Goal: Information Seeking & Learning: Learn about a topic

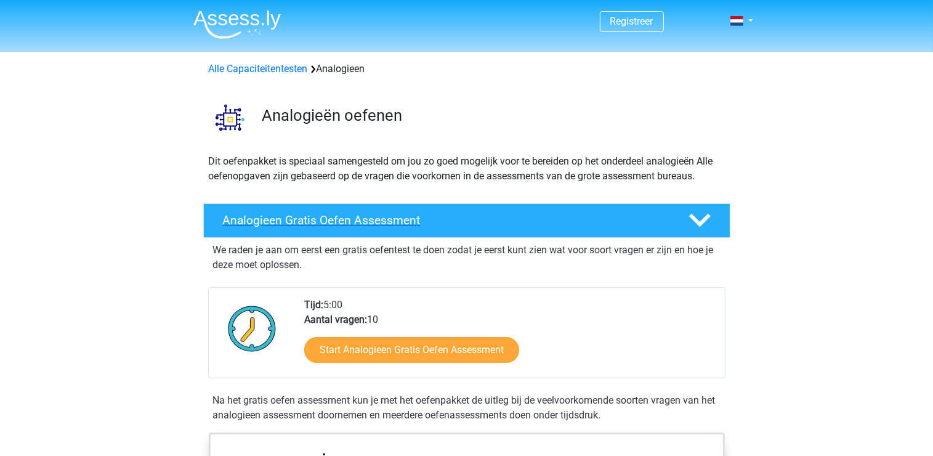
click at [513, 235] on div "Analogieen Gratis Oefen Assessment" at bounding box center [466, 220] width 527 height 34
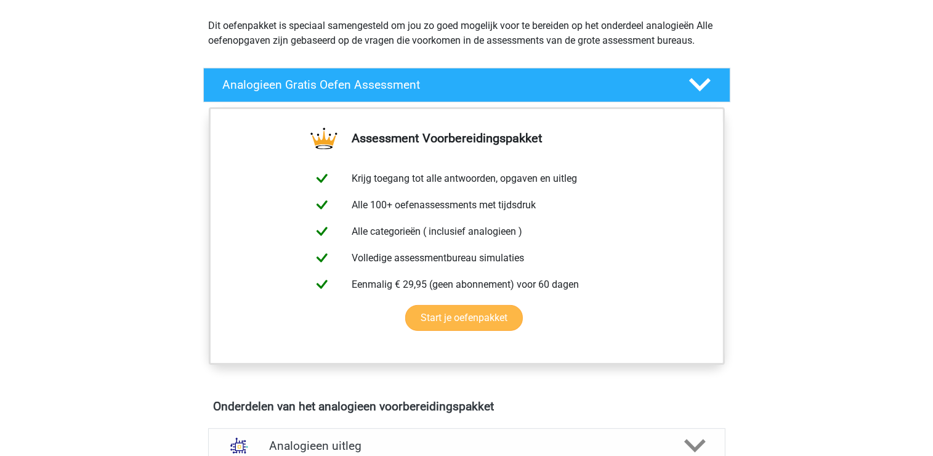
scroll to position [153, 0]
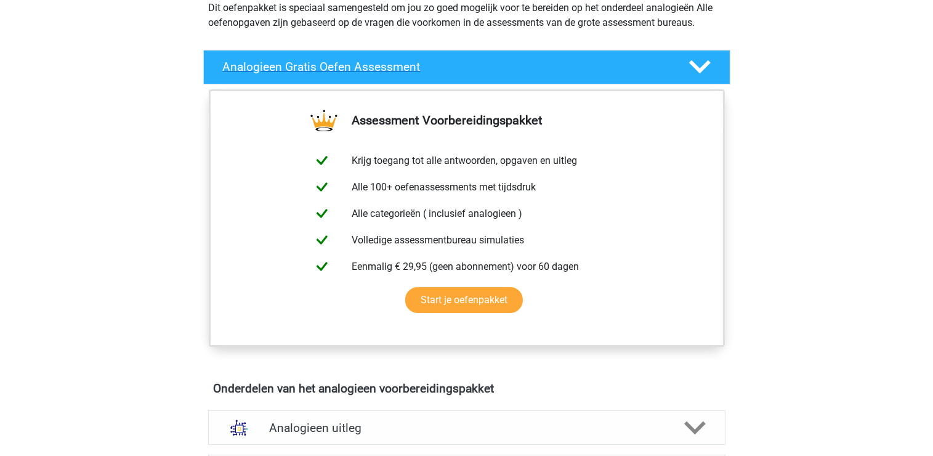
click at [539, 76] on div "Analogieen Gratis Oefen Assessment" at bounding box center [466, 67] width 527 height 34
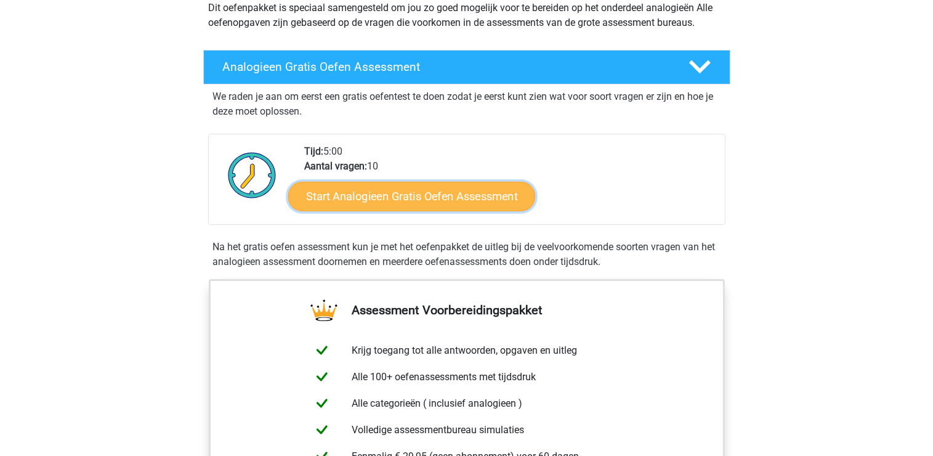
click at [415, 201] on link "Start Analogieen Gratis Oefen Assessment" at bounding box center [411, 196] width 247 height 30
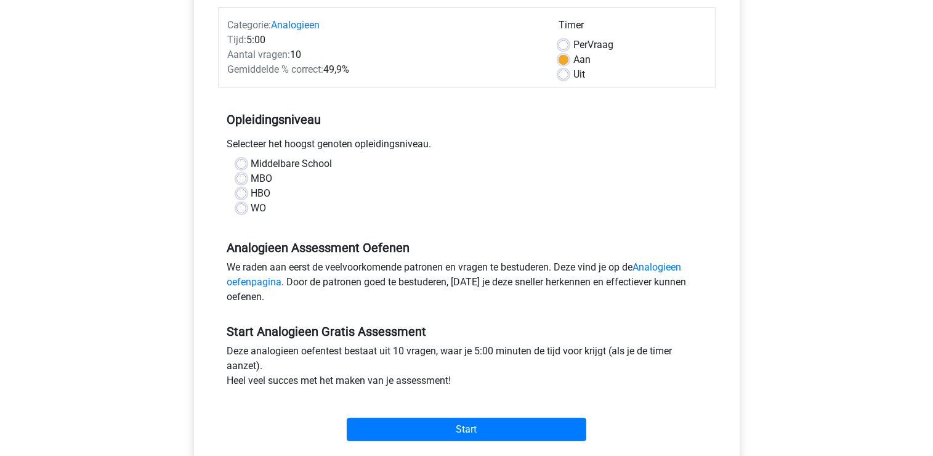
scroll to position [150, 0]
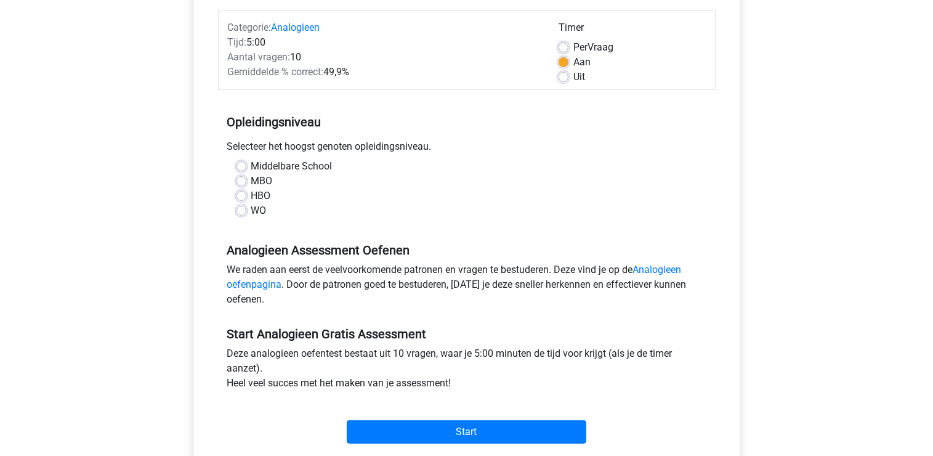
click at [251, 209] on label "WO" at bounding box center [258, 210] width 15 height 15
click at [241, 209] on input "WO" at bounding box center [241, 209] width 10 height 12
radio input "true"
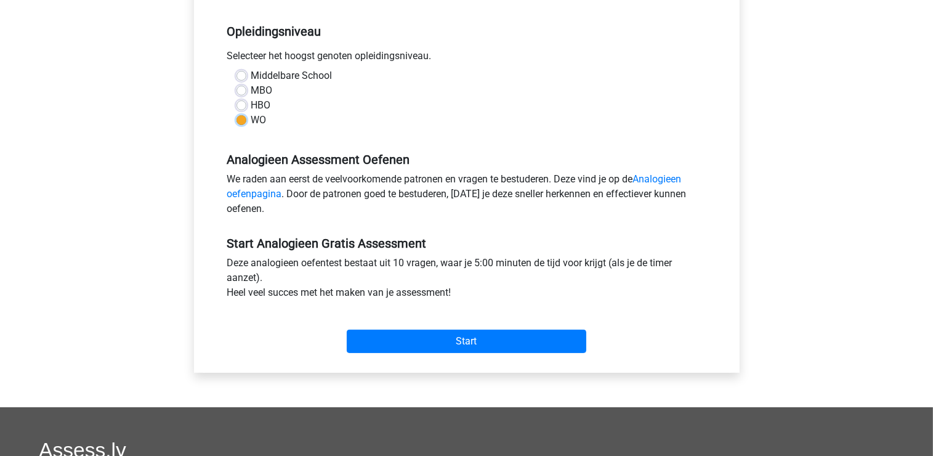
scroll to position [241, 0]
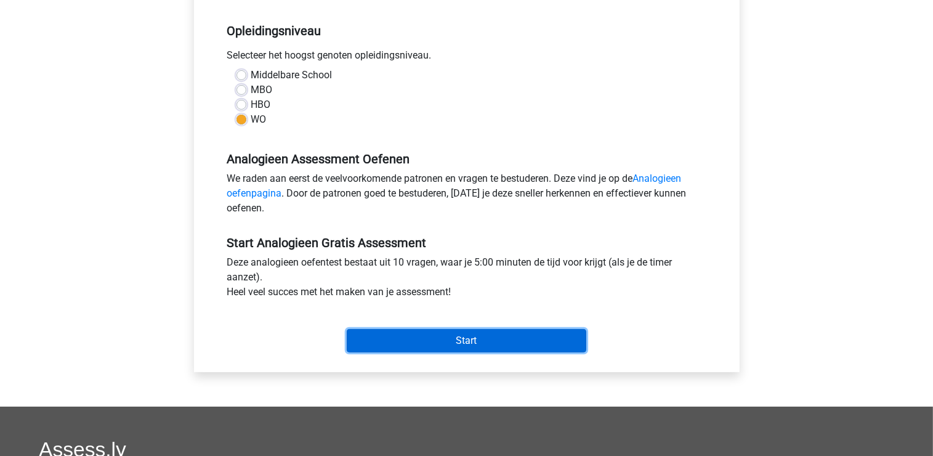
click at [488, 335] on input "Start" at bounding box center [467, 340] width 240 height 23
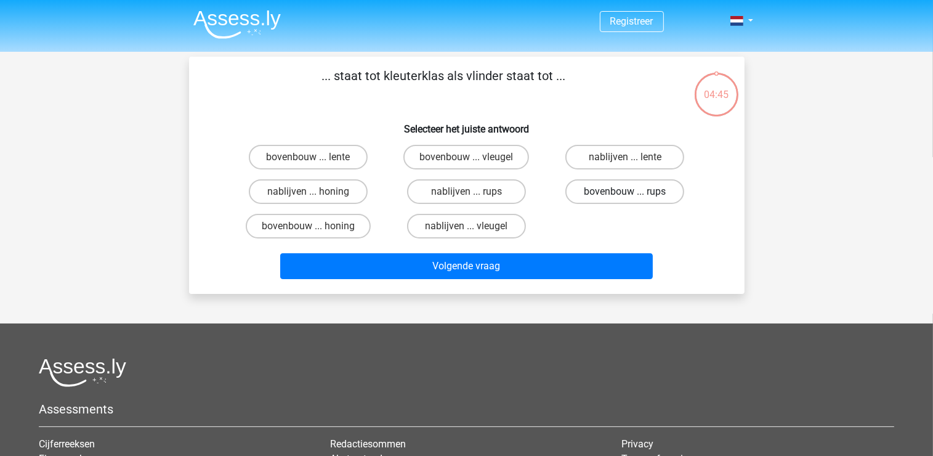
click at [595, 187] on label "bovenbouw ... rups" at bounding box center [624, 191] width 119 height 25
click at [625, 192] on input "bovenbouw ... rups" at bounding box center [629, 196] width 8 height 8
radio input "true"
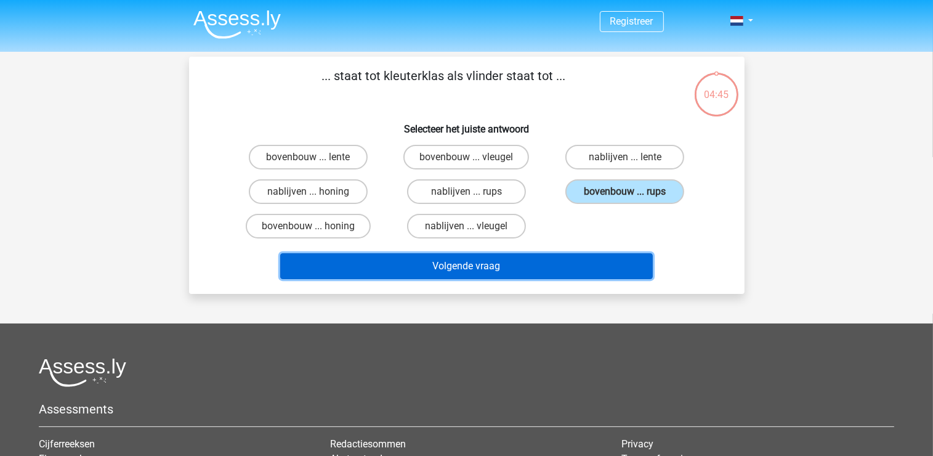
click at [525, 261] on button "Volgende vraag" at bounding box center [466, 266] width 373 height 26
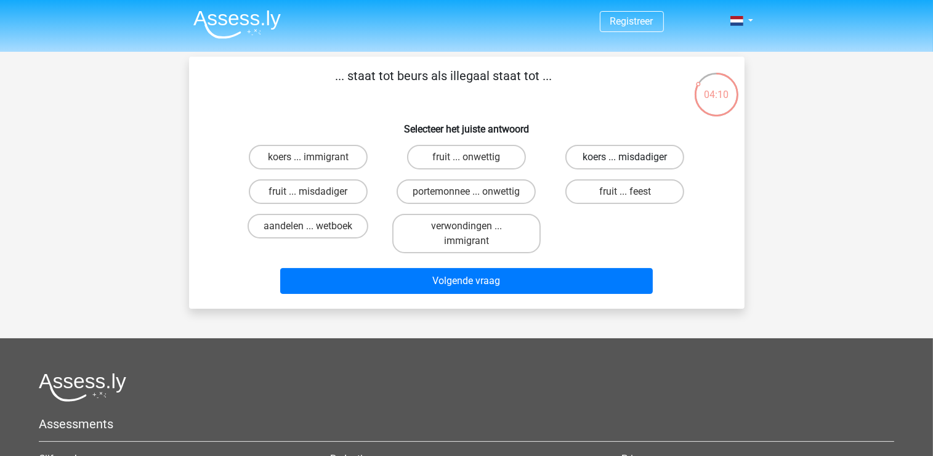
click at [610, 164] on label "koers ... misdadiger" at bounding box center [624, 157] width 119 height 25
click at [625, 164] on input "koers ... misdadiger" at bounding box center [629, 161] width 8 height 8
radio input "true"
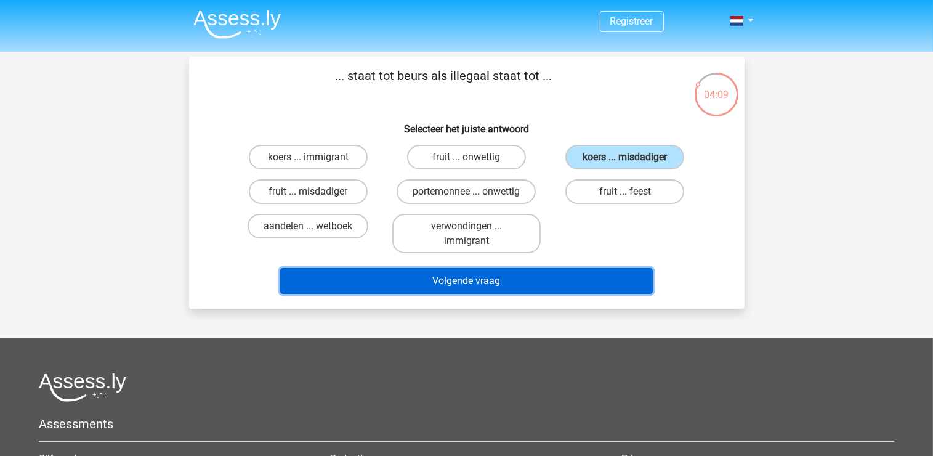
click at [525, 280] on button "Volgende vraag" at bounding box center [466, 281] width 373 height 26
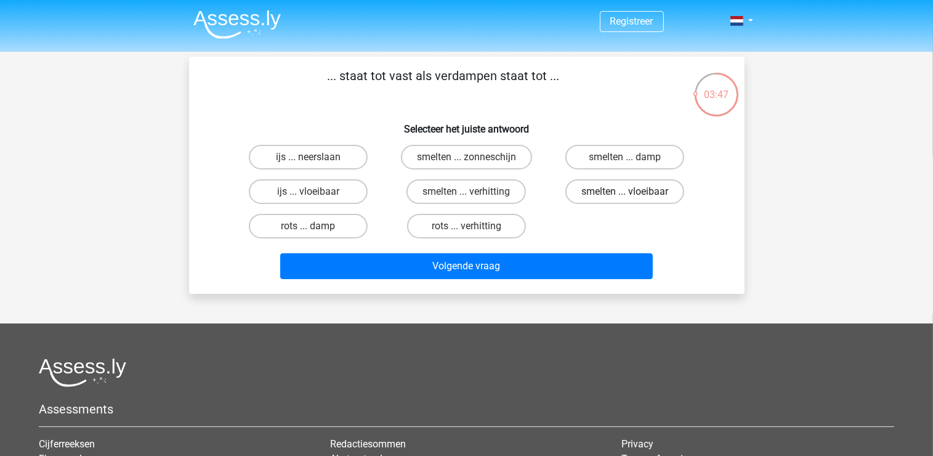
click at [619, 197] on label "smelten ... vloeibaar" at bounding box center [624, 191] width 119 height 25
click at [625, 197] on input "smelten ... vloeibaar" at bounding box center [629, 196] width 8 height 8
radio input "true"
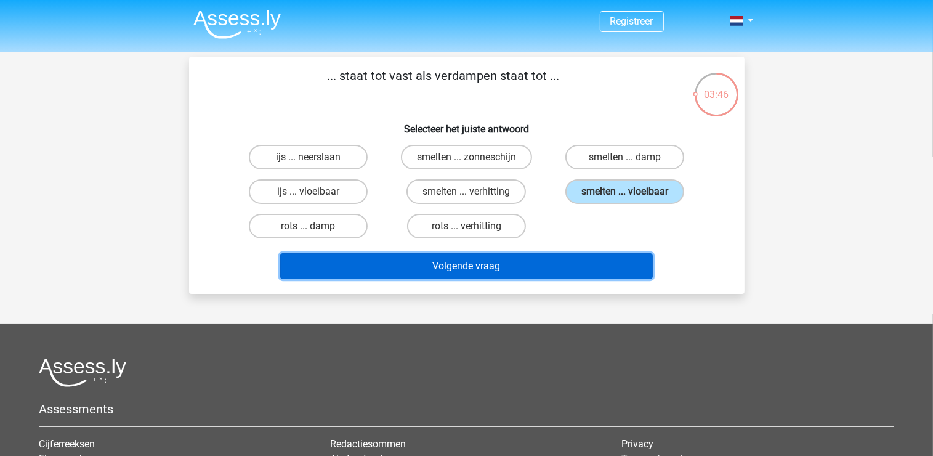
click at [555, 260] on button "Volgende vraag" at bounding box center [466, 266] width 373 height 26
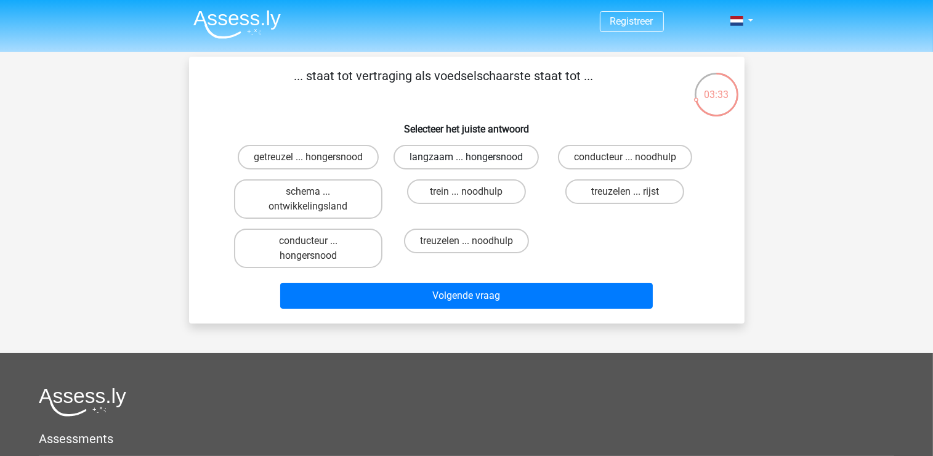
click at [458, 153] on label "langzaam ... hongersnood" at bounding box center [465, 157] width 145 height 25
click at [466, 157] on input "langzaam ... hongersnood" at bounding box center [470, 161] width 8 height 8
radio input "true"
click at [458, 153] on label "langzaam ... hongersnood" at bounding box center [465, 157] width 145 height 25
click at [466, 157] on input "langzaam ... hongersnood" at bounding box center [470, 161] width 8 height 8
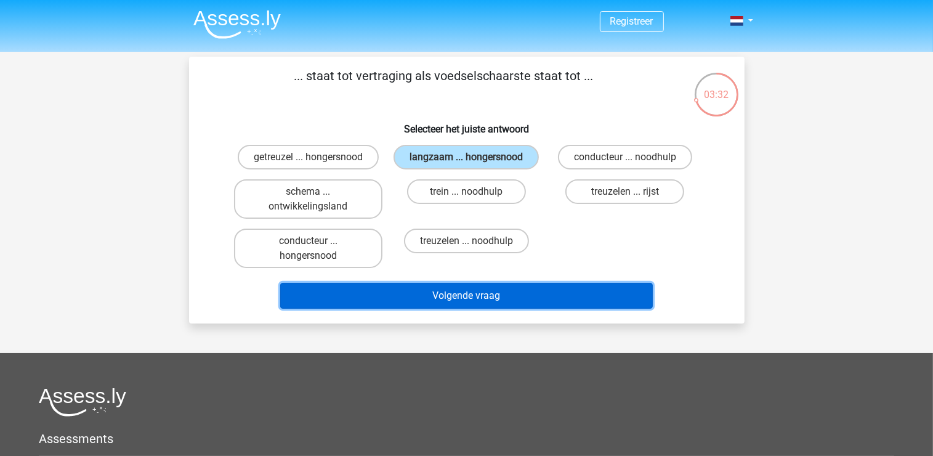
click at [502, 293] on button "Volgende vraag" at bounding box center [466, 296] width 373 height 26
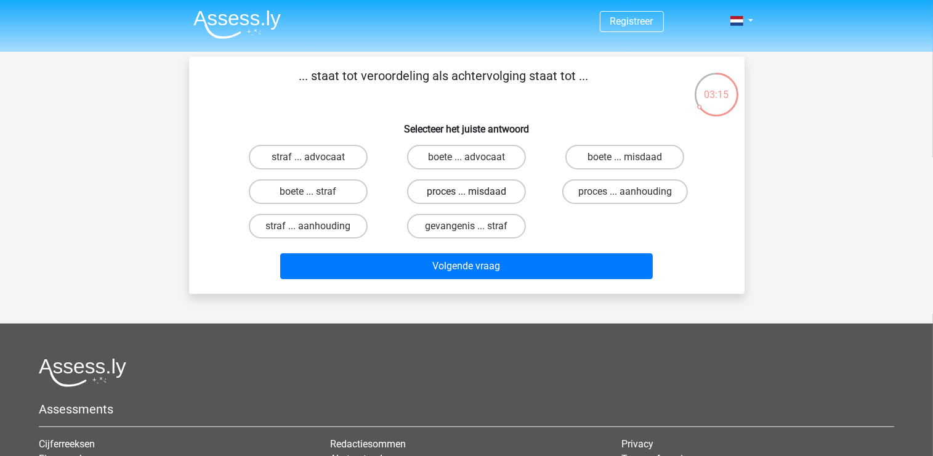
click at [491, 190] on label "proces ... misdaad" at bounding box center [466, 191] width 119 height 25
click at [474, 192] on input "proces ... misdaad" at bounding box center [470, 196] width 8 height 8
radio input "true"
click at [613, 192] on label "proces ... aanhouding" at bounding box center [625, 191] width 126 height 25
click at [625, 192] on input "proces ... aanhouding" at bounding box center [629, 196] width 8 height 8
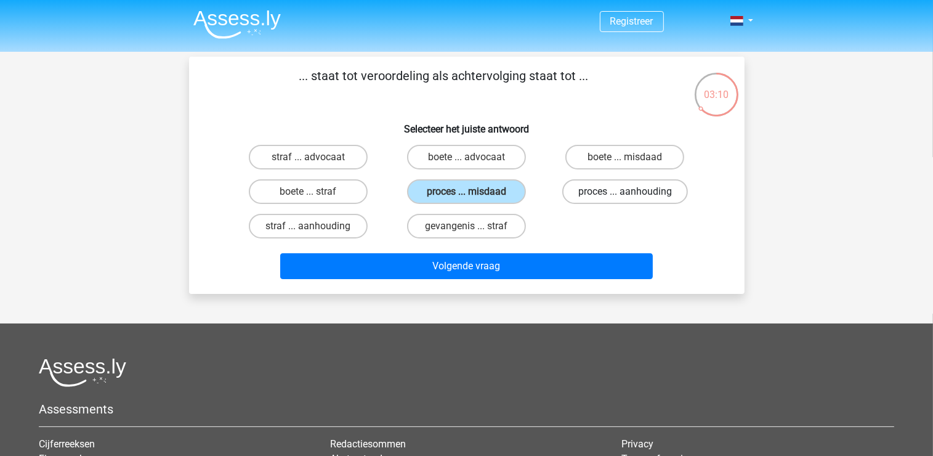
radio input "true"
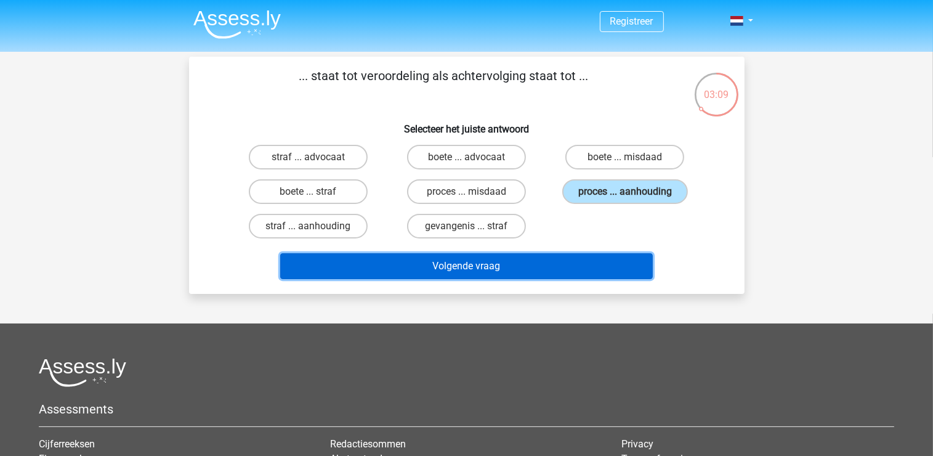
click at [543, 257] on button "Volgende vraag" at bounding box center [466, 266] width 373 height 26
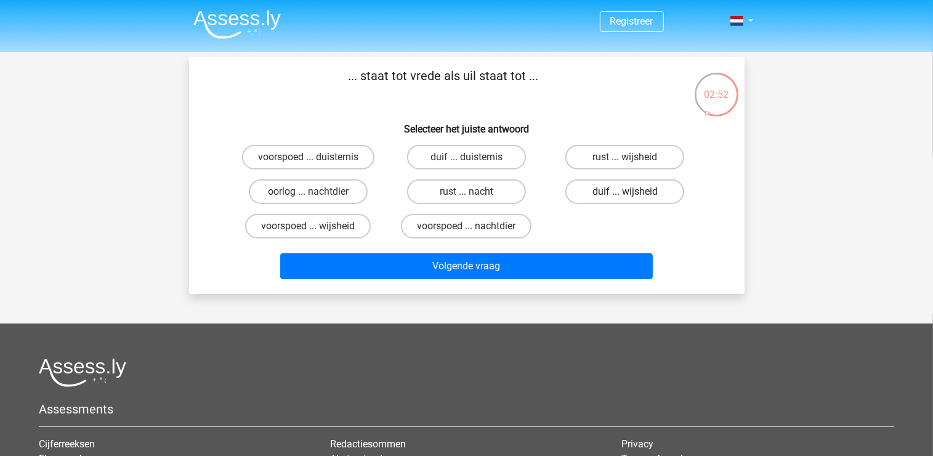
click at [655, 192] on label "duif ... wijsheid" at bounding box center [624, 191] width 119 height 25
click at [633, 192] on input "duif ... wijsheid" at bounding box center [629, 196] width 8 height 8
radio input "true"
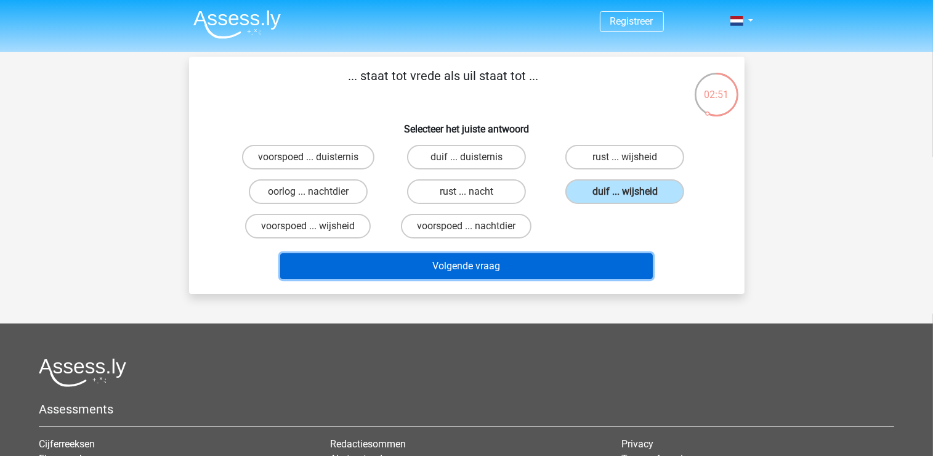
click at [493, 268] on button "Volgende vraag" at bounding box center [466, 266] width 373 height 26
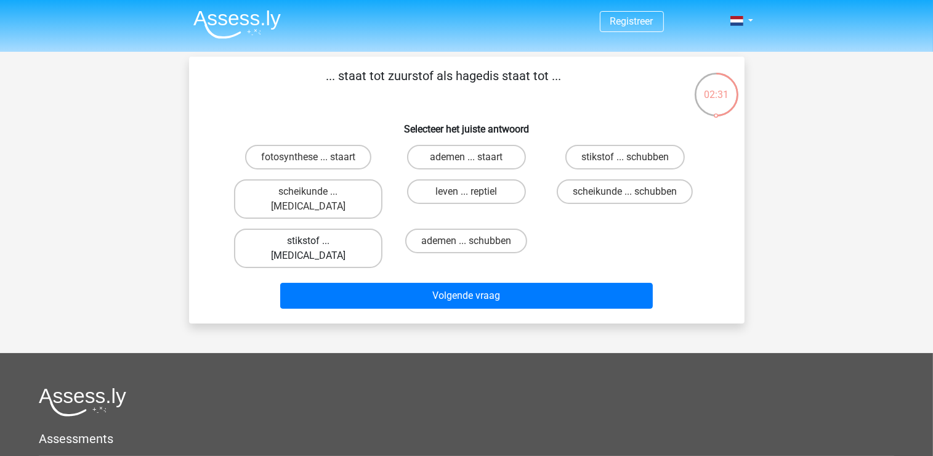
click at [342, 228] on label "stikstof ... krokodil" at bounding box center [308, 247] width 148 height 39
click at [316, 241] on input "stikstof ... krokodil" at bounding box center [312, 245] width 8 height 8
radio input "true"
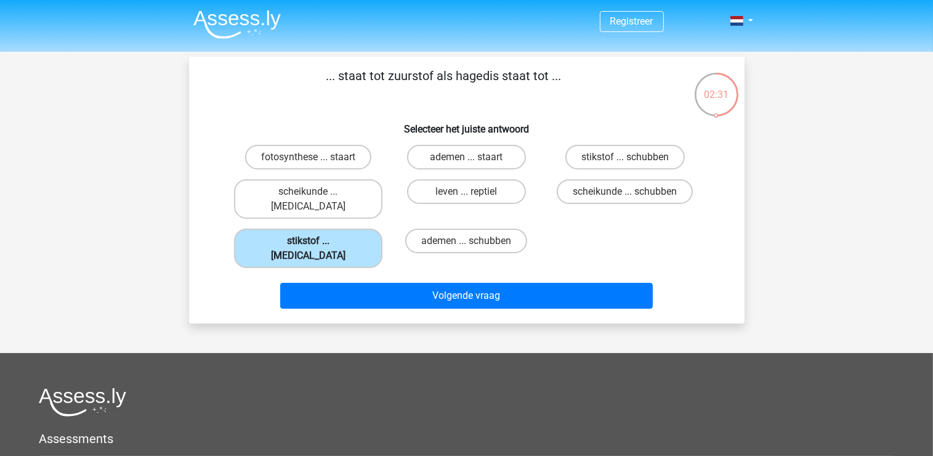
click at [341, 228] on label "stikstof ... krokodil" at bounding box center [308, 247] width 148 height 39
click at [316, 241] on input "stikstof ... krokodil" at bounding box center [312, 245] width 8 height 8
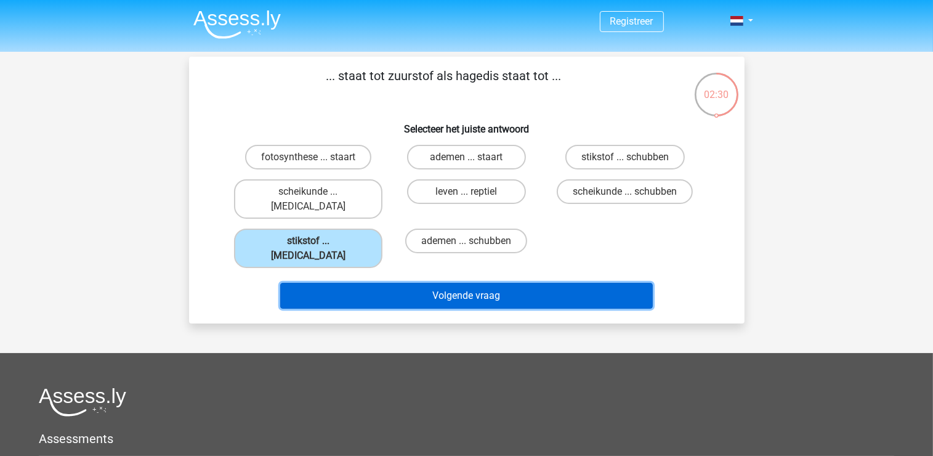
click at [490, 283] on button "Volgende vraag" at bounding box center [466, 296] width 373 height 26
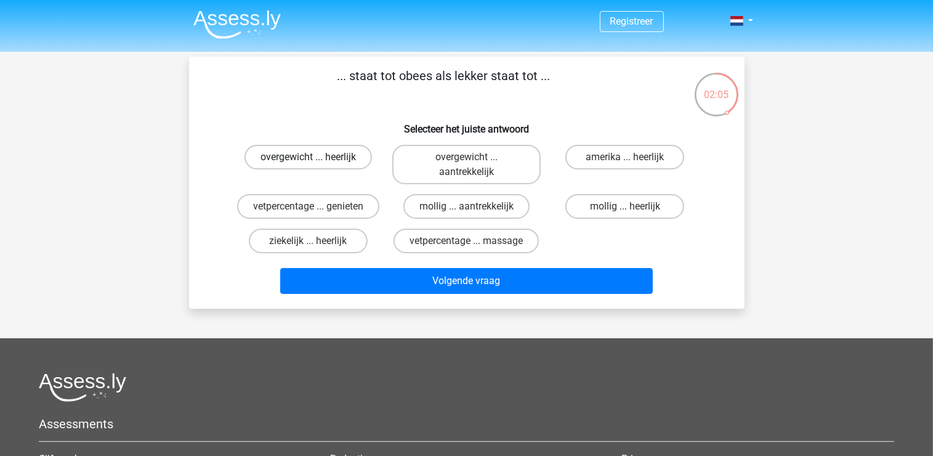
click at [307, 158] on label "overgewicht ... heerlijk" at bounding box center [307, 157] width 127 height 25
click at [308, 158] on input "overgewicht ... heerlijk" at bounding box center [312, 161] width 8 height 8
radio input "true"
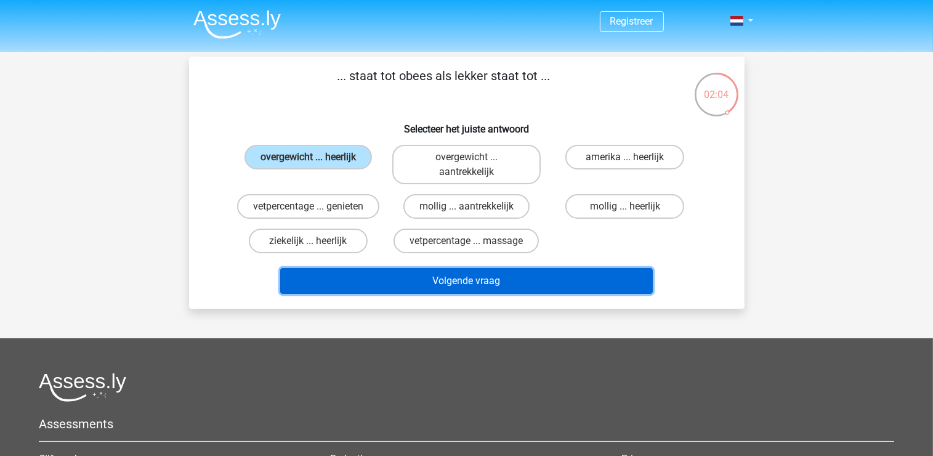
click at [427, 280] on button "Volgende vraag" at bounding box center [466, 281] width 373 height 26
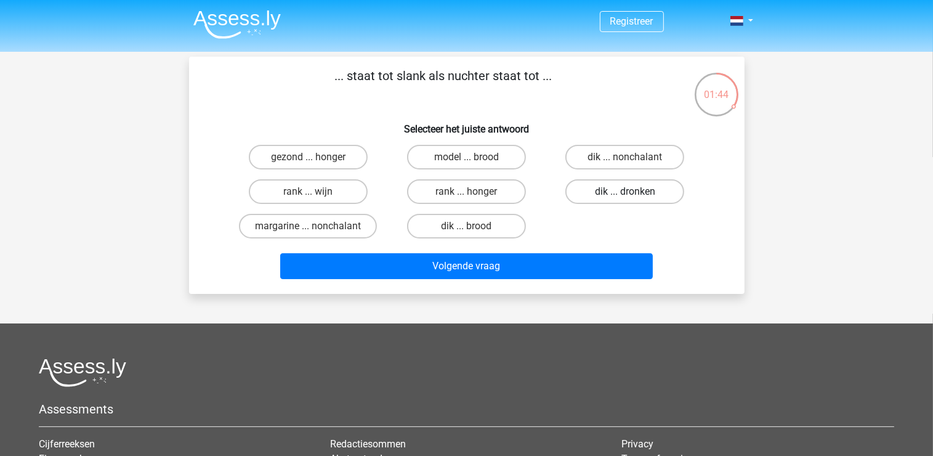
click at [588, 189] on label "dik ... dronken" at bounding box center [624, 191] width 119 height 25
click at [625, 192] on input "dik ... dronken" at bounding box center [629, 196] width 8 height 8
radio input "true"
click at [588, 189] on label "dik ... dronken" at bounding box center [624, 191] width 119 height 25
click at [625, 192] on input "dik ... dronken" at bounding box center [629, 196] width 8 height 8
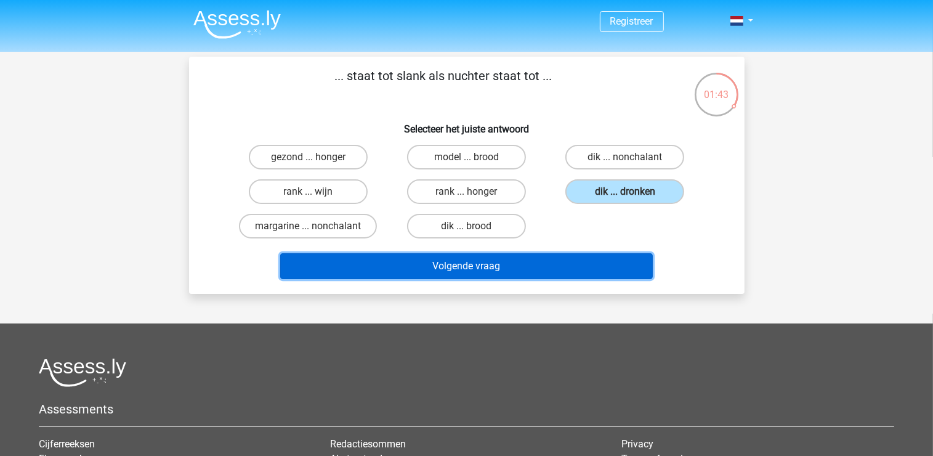
click at [501, 260] on button "Volgende vraag" at bounding box center [466, 266] width 373 height 26
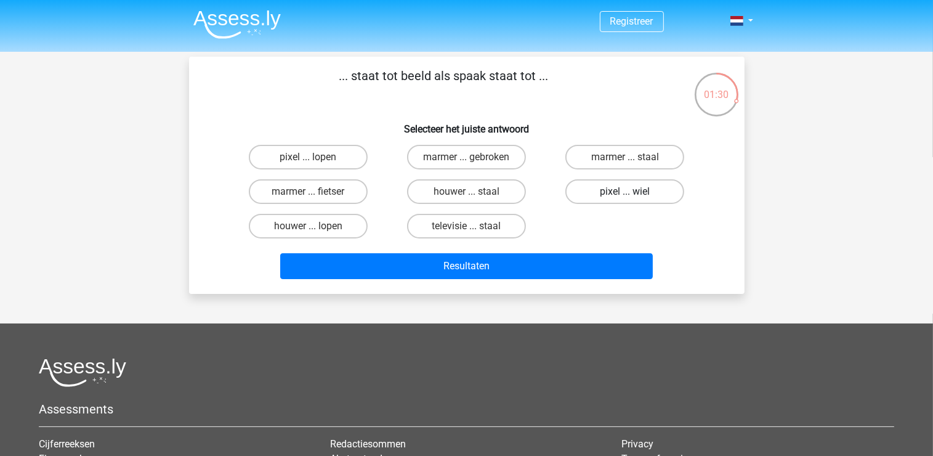
drag, startPoint x: 616, startPoint y: 193, endPoint x: 610, endPoint y: 196, distance: 6.9
click at [615, 193] on label "pixel ... wiel" at bounding box center [624, 191] width 119 height 25
click at [625, 193] on input "pixel ... wiel" at bounding box center [629, 196] width 8 height 8
radio input "true"
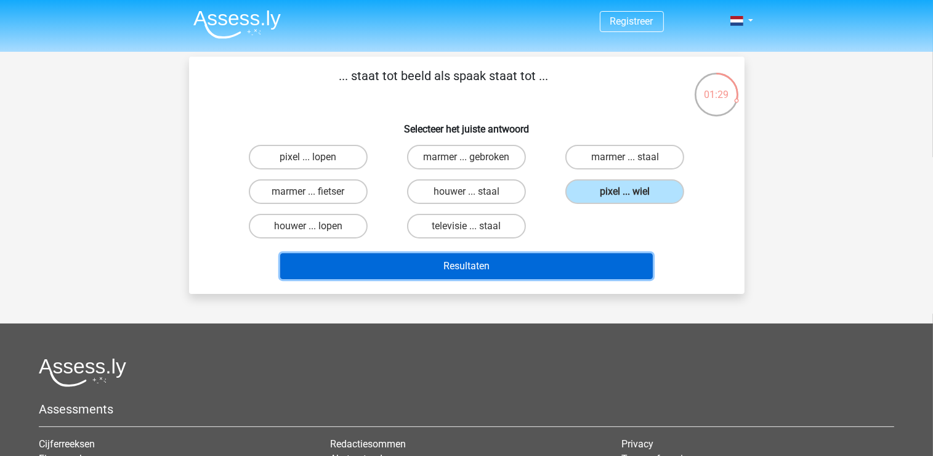
click at [485, 273] on button "Resultaten" at bounding box center [466, 266] width 373 height 26
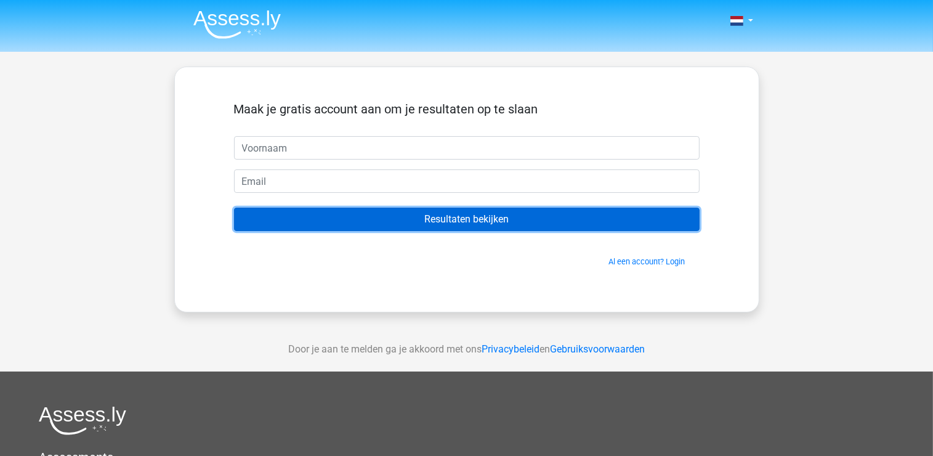
click at [454, 220] on input "Resultaten bekijken" at bounding box center [467, 219] width 466 height 23
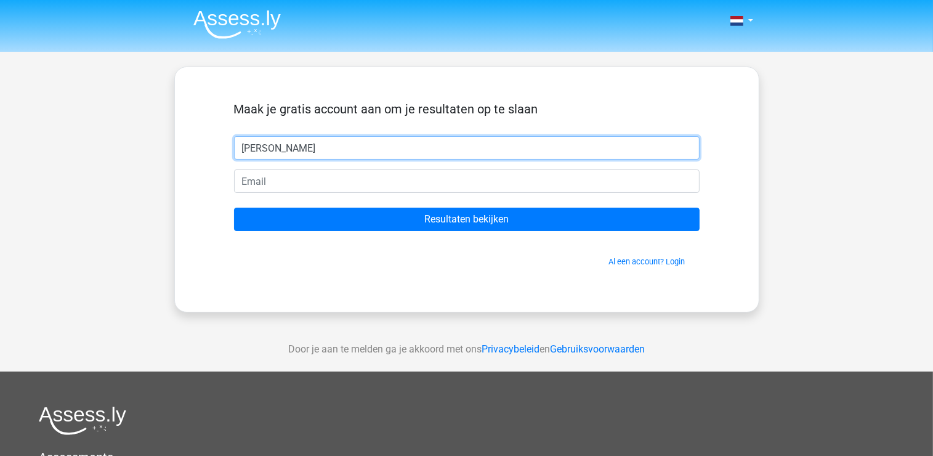
type input "Janna"
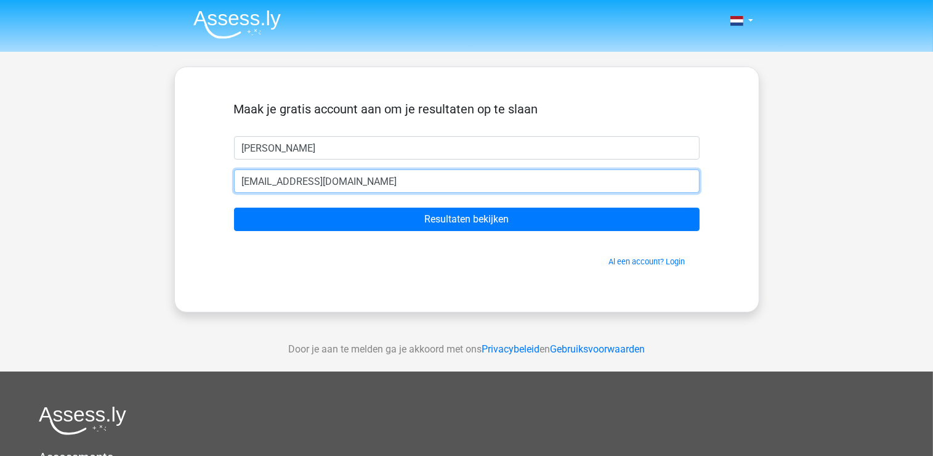
type input "iojb220619@gmail.com"
click at [234, 208] on input "Resultaten bekijken" at bounding box center [467, 219] width 466 height 23
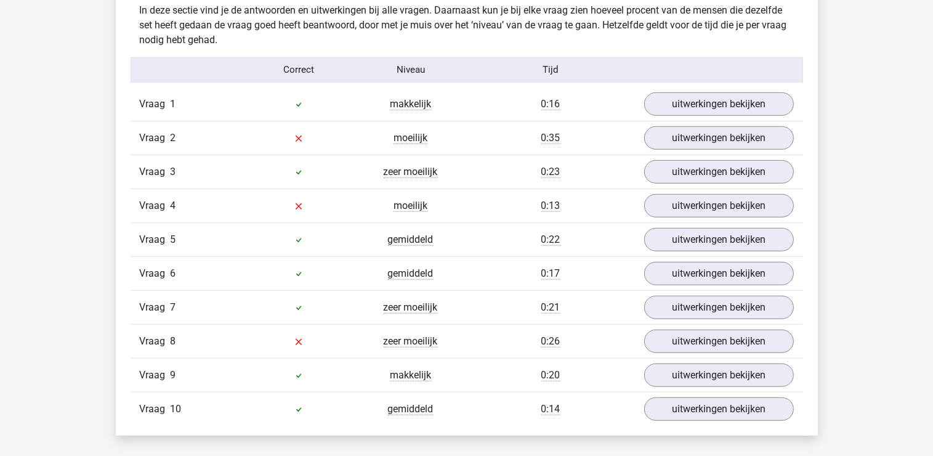
scroll to position [984, 0]
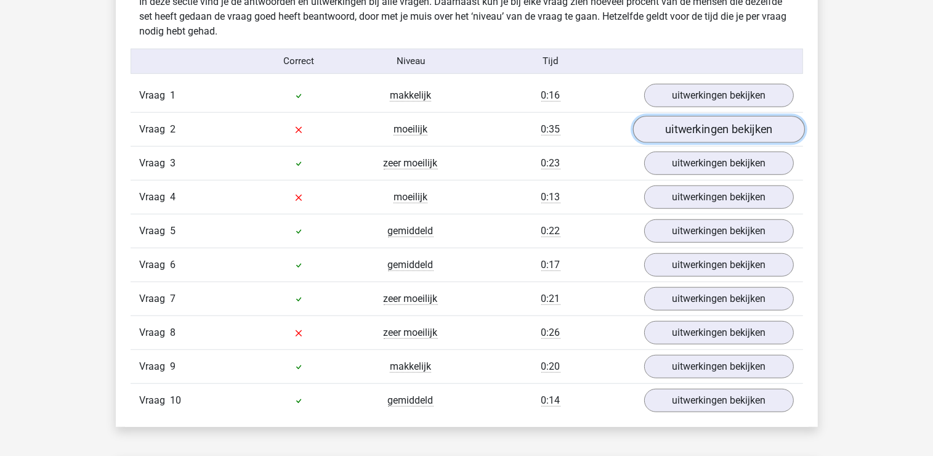
click at [693, 132] on link "uitwerkingen bekijken" at bounding box center [718, 129] width 172 height 27
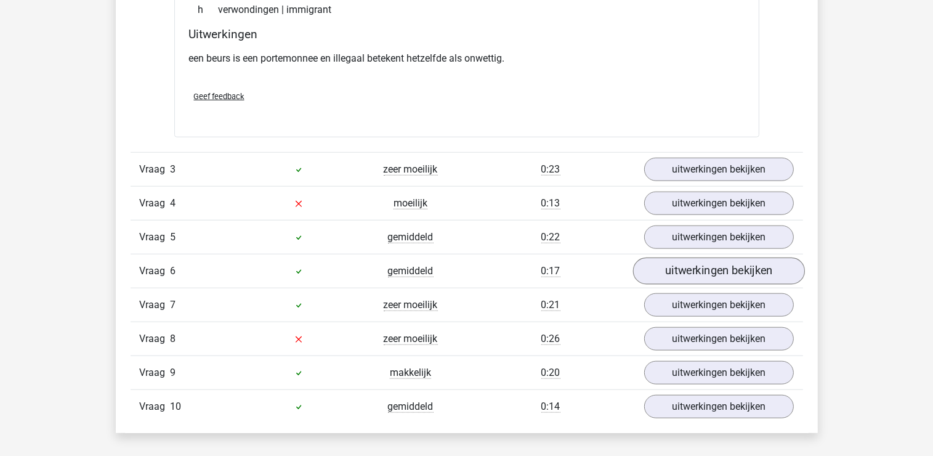
scroll to position [1287, 0]
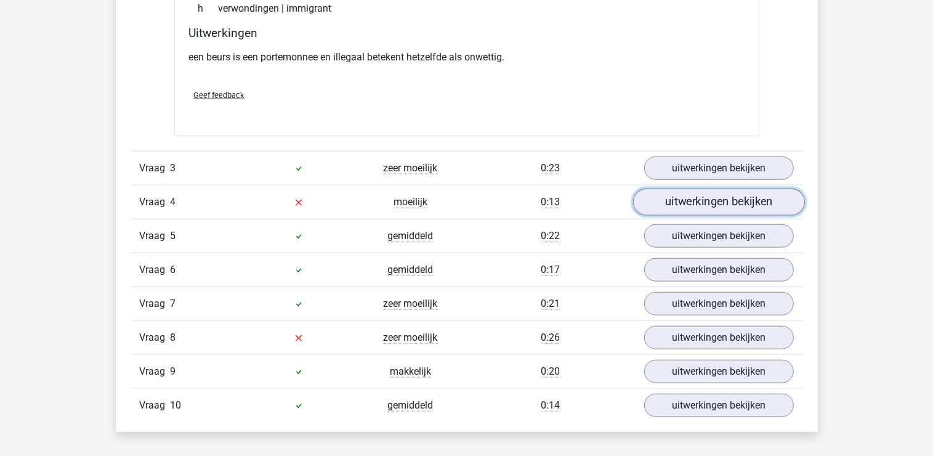
click at [716, 202] on link "uitwerkingen bekijken" at bounding box center [718, 201] width 172 height 27
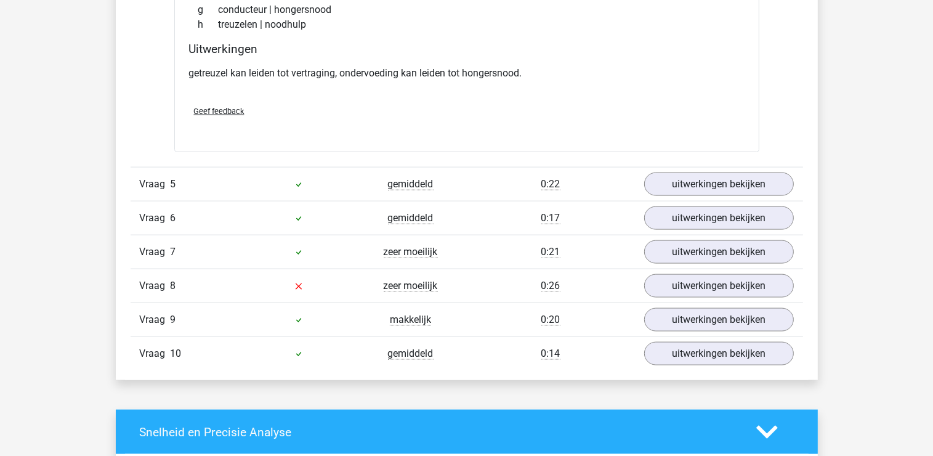
scroll to position [1665, 0]
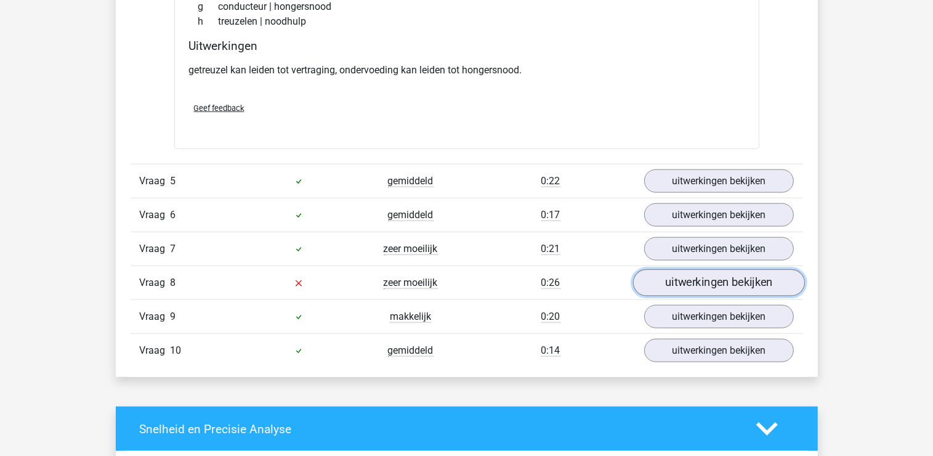
click at [682, 287] on link "uitwerkingen bekijken" at bounding box center [718, 283] width 172 height 27
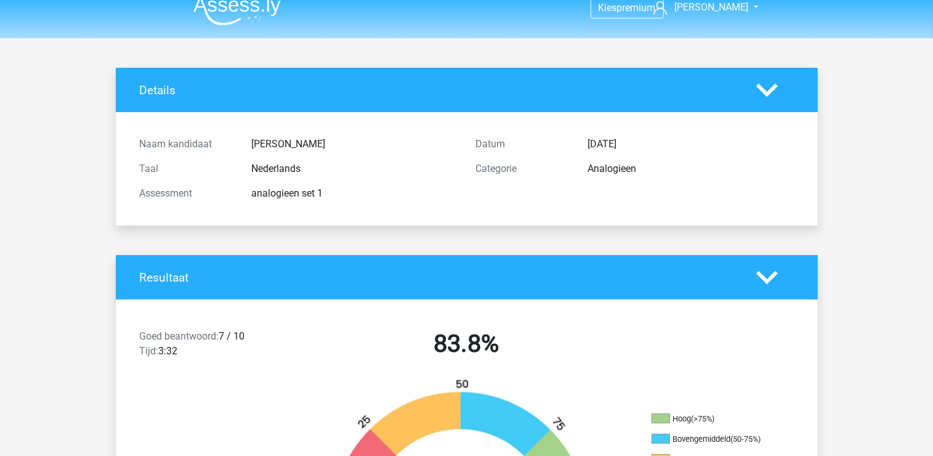
scroll to position [0, 0]
